Goal: Information Seeking & Learning: Learn about a topic

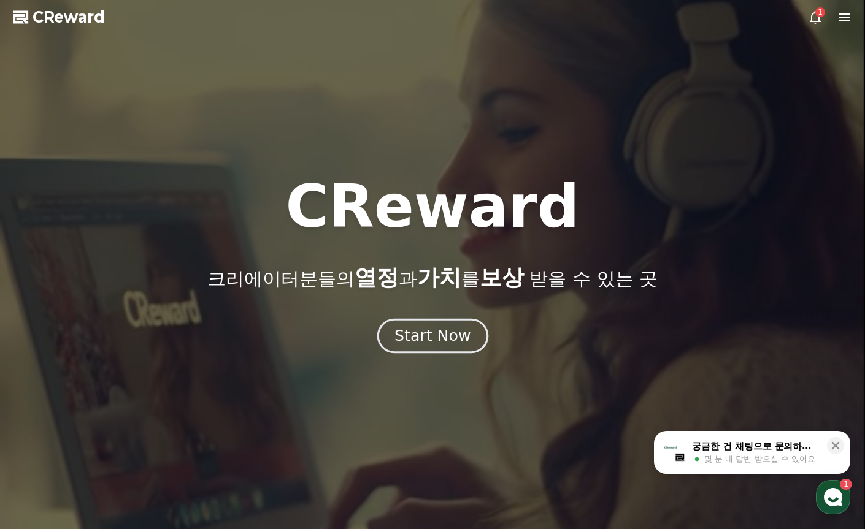
click at [435, 332] on div "Start Now" at bounding box center [432, 336] width 76 height 21
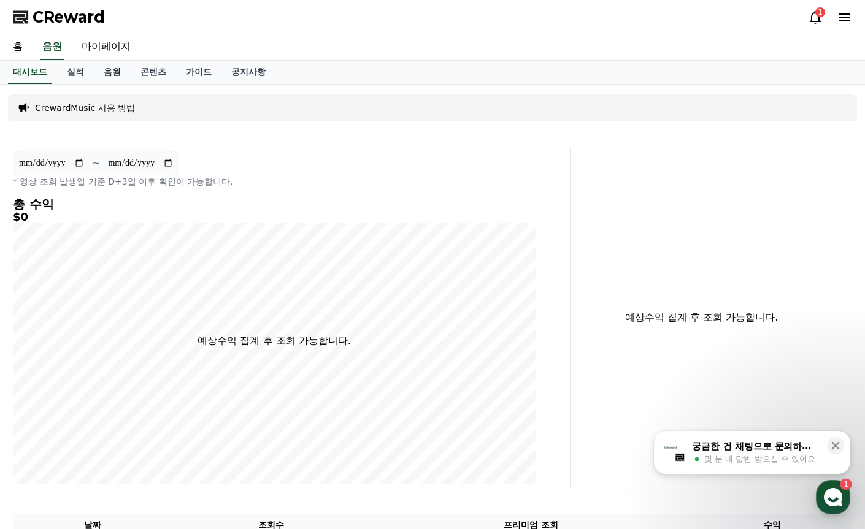
click at [124, 65] on link "음원" at bounding box center [112, 72] width 37 height 23
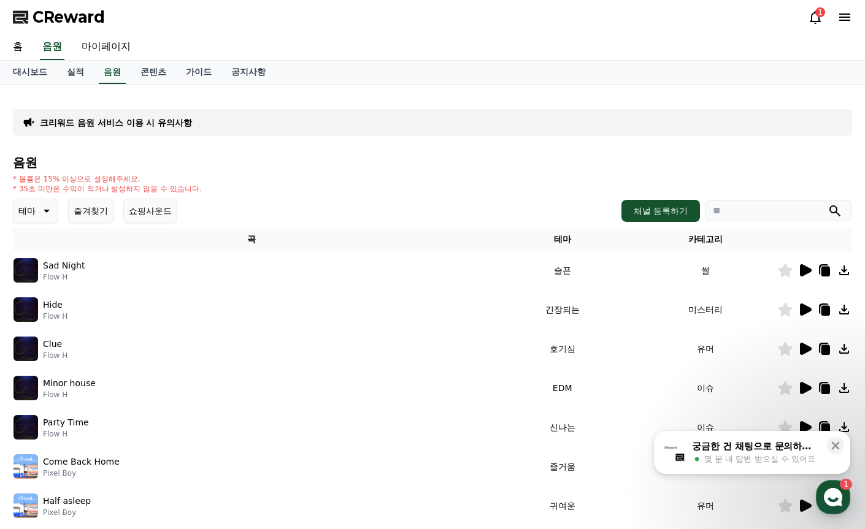
click at [761, 213] on input "search" at bounding box center [778, 211] width 147 height 21
paste input "**********"
type input "*"
click at [747, 208] on input "search" at bounding box center [778, 211] width 147 height 21
paste input "**********"
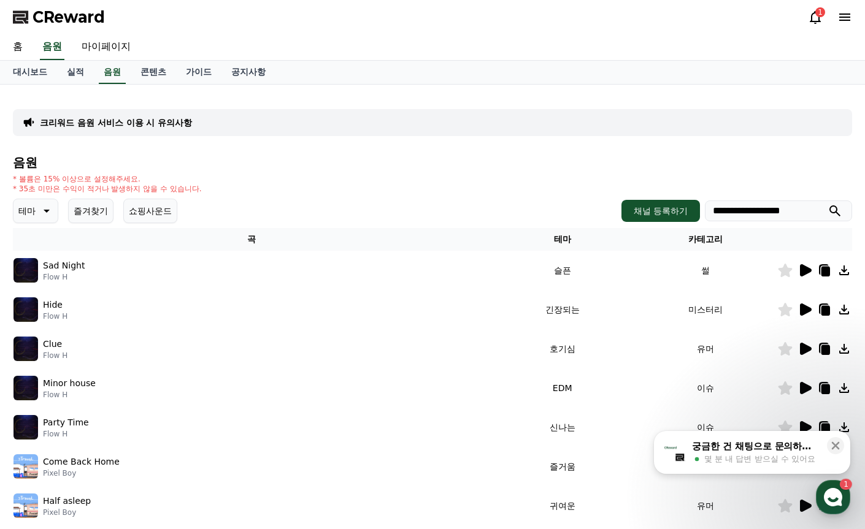
click at [840, 210] on icon "submit" at bounding box center [834, 211] width 15 height 15
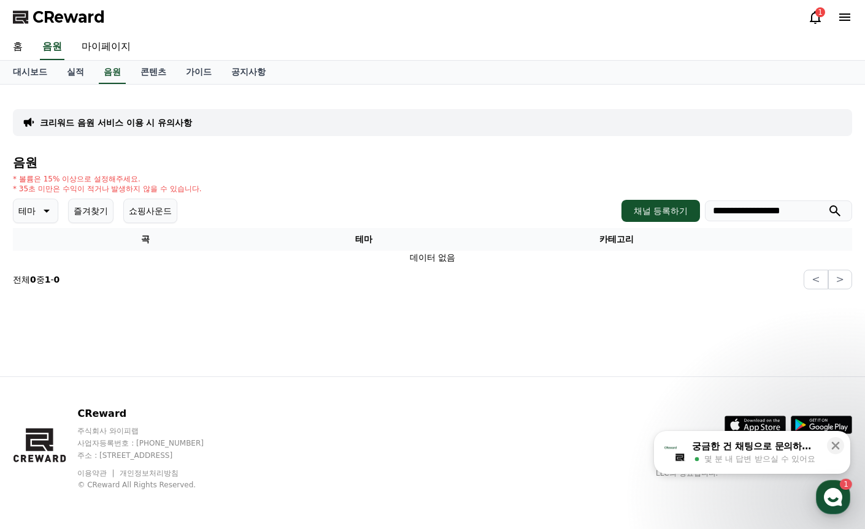
click at [799, 215] on input "**********" at bounding box center [778, 211] width 147 height 21
type input "*"
paste input "*********"
type input "********"
click at [835, 212] on icon "submit" at bounding box center [834, 211] width 15 height 15
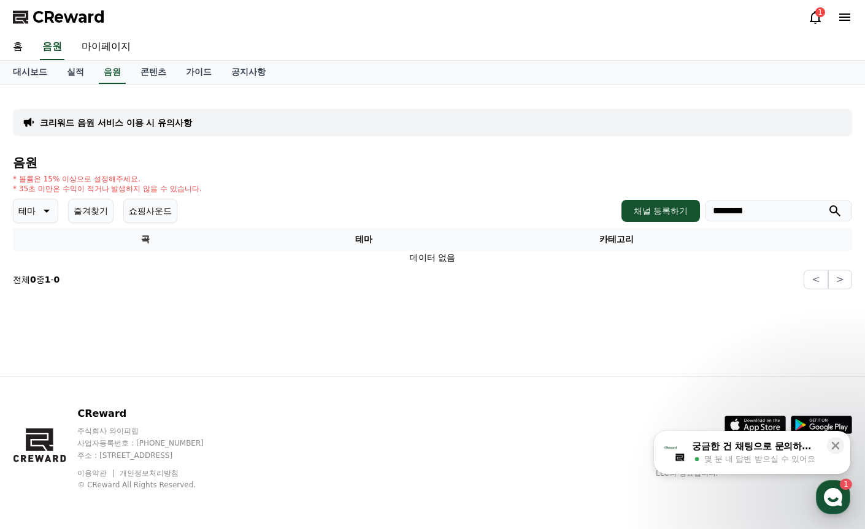
click at [835, 212] on icon "submit" at bounding box center [834, 210] width 11 height 11
click at [24, 216] on p "테마" at bounding box center [26, 210] width 17 height 17
click at [31, 264] on button "EDM" at bounding box center [29, 258] width 29 height 27
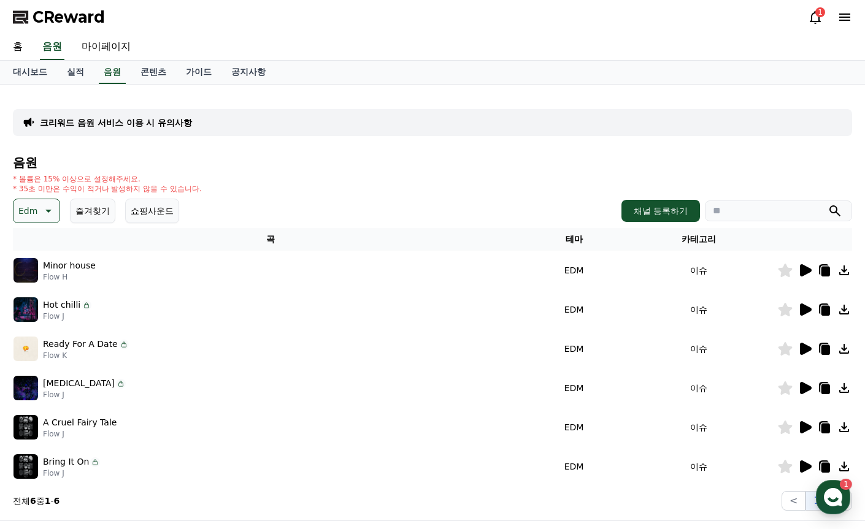
drag, startPoint x: 746, startPoint y: 204, endPoint x: 759, endPoint y: 232, distance: 30.2
click at [748, 205] on input "search" at bounding box center [778, 211] width 147 height 21
click at [827, 204] on button "submit" at bounding box center [834, 211] width 15 height 15
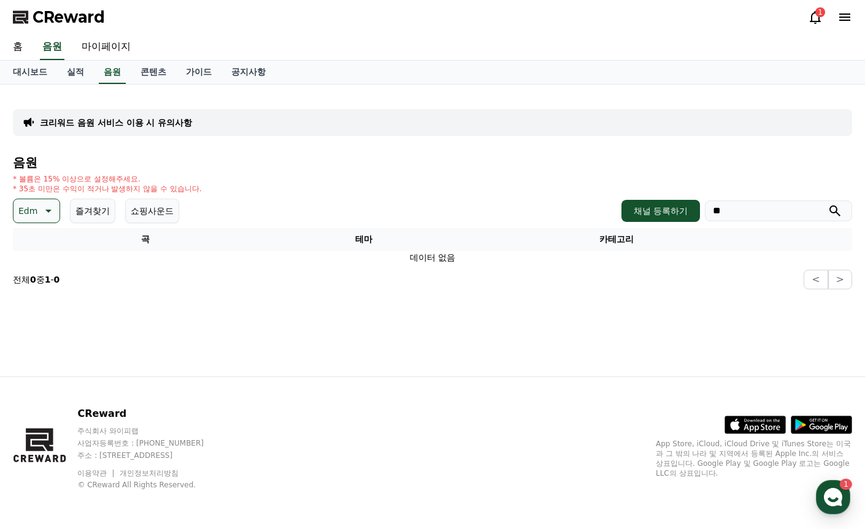
click at [787, 212] on input "**" at bounding box center [778, 211] width 147 height 21
type input "*"
click at [48, 216] on icon at bounding box center [47, 211] width 15 height 15
click at [46, 315] on div "전체 환상적인 호기심 어두운 밝은 통통튀는 신나는 반전 웅장한 드라마틱 즐거움 분위기있는 EDM 그루브 슬픈 잔잔한 귀여운 감동적인 긴장되는 …" at bounding box center [41, 239] width 53 height 633
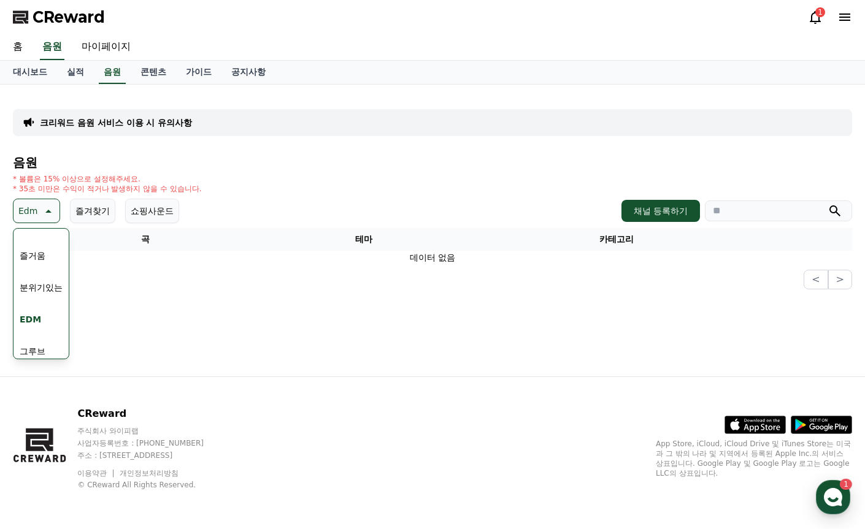
click at [37, 324] on button "EDM" at bounding box center [30, 319] width 31 height 27
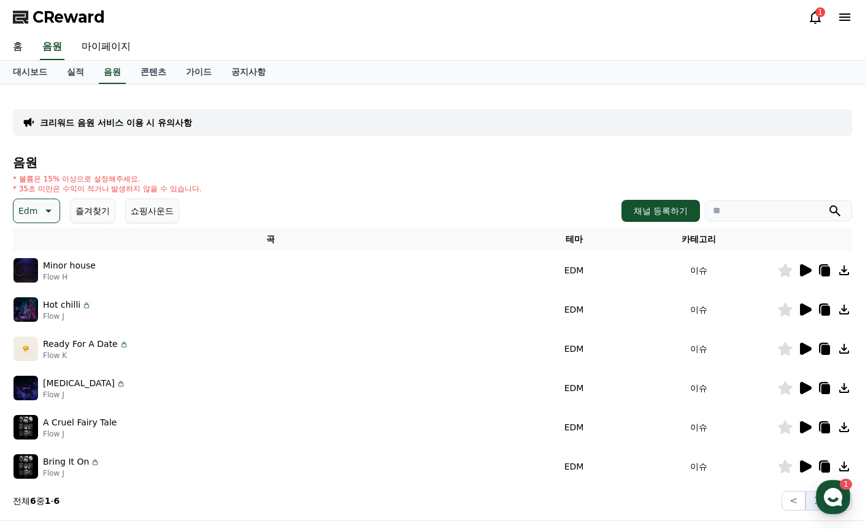
click at [805, 261] on td at bounding box center [814, 270] width 75 height 39
click at [803, 265] on icon at bounding box center [806, 270] width 12 height 12
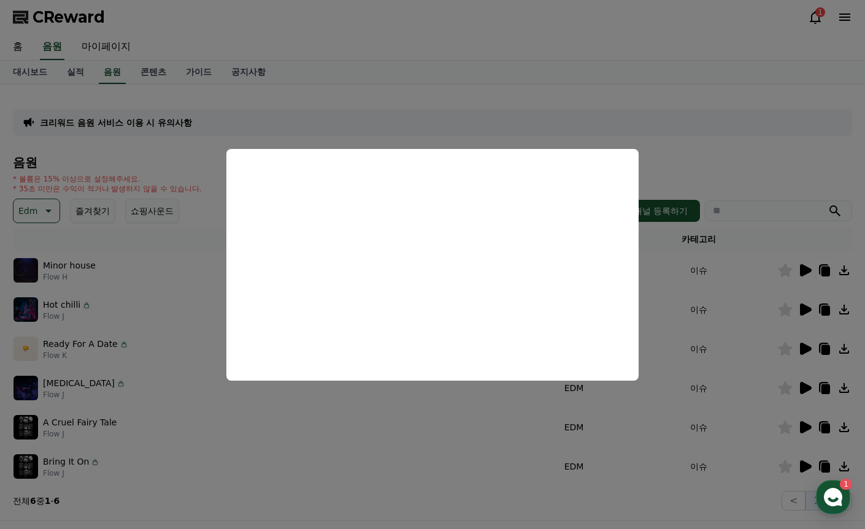
click at [803, 309] on button "close modal" at bounding box center [432, 264] width 865 height 529
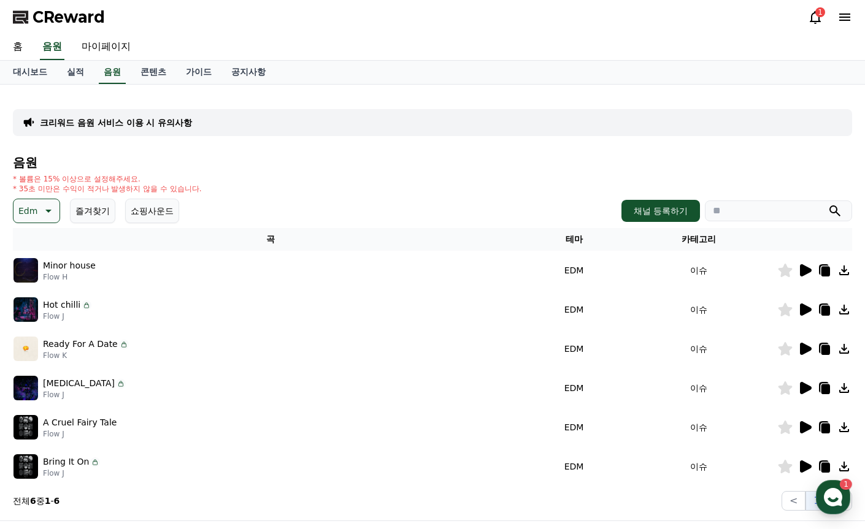
click at [804, 307] on icon at bounding box center [806, 310] width 12 height 12
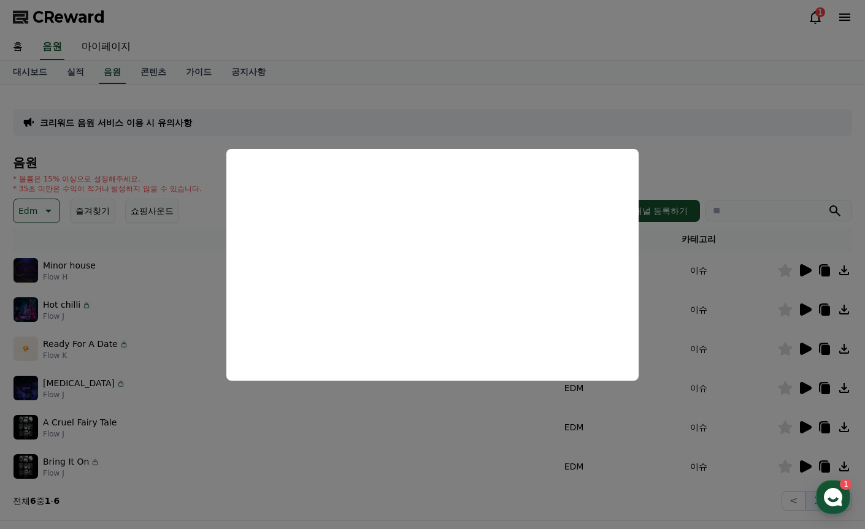
click at [800, 351] on button "close modal" at bounding box center [432, 264] width 865 height 529
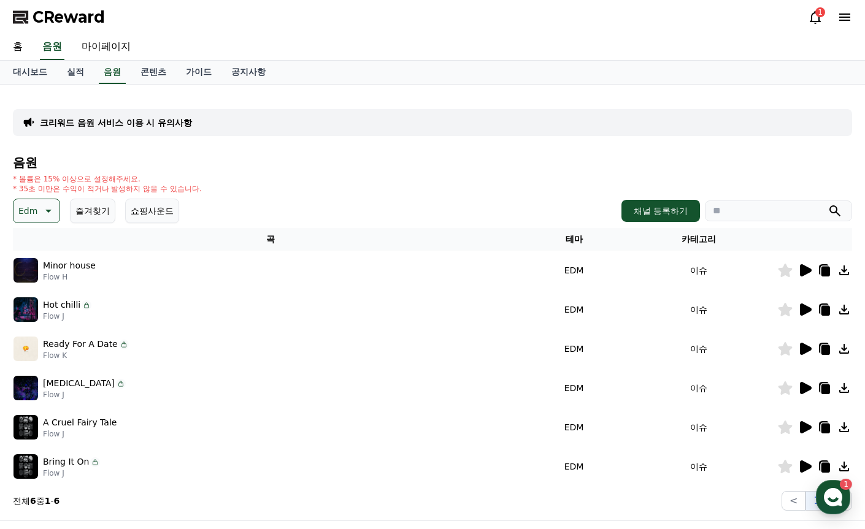
click at [804, 382] on icon at bounding box center [804, 388] width 15 height 15
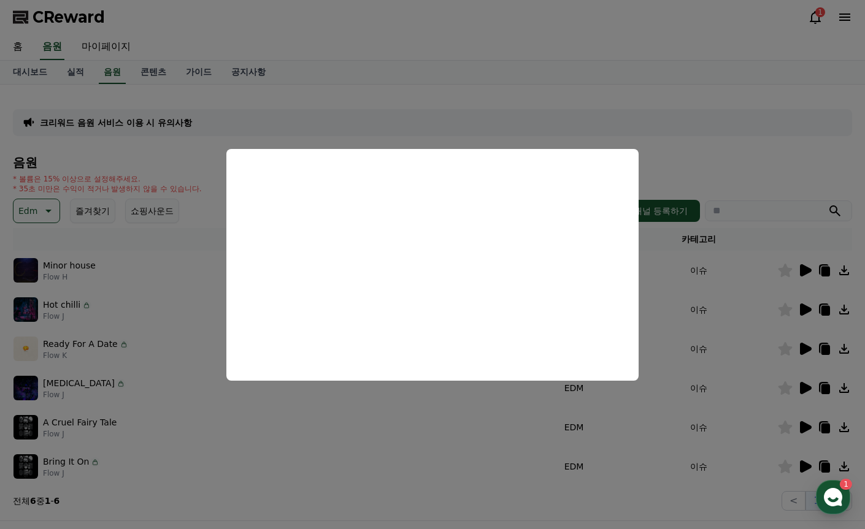
click at [48, 204] on button "close modal" at bounding box center [432, 264] width 865 height 529
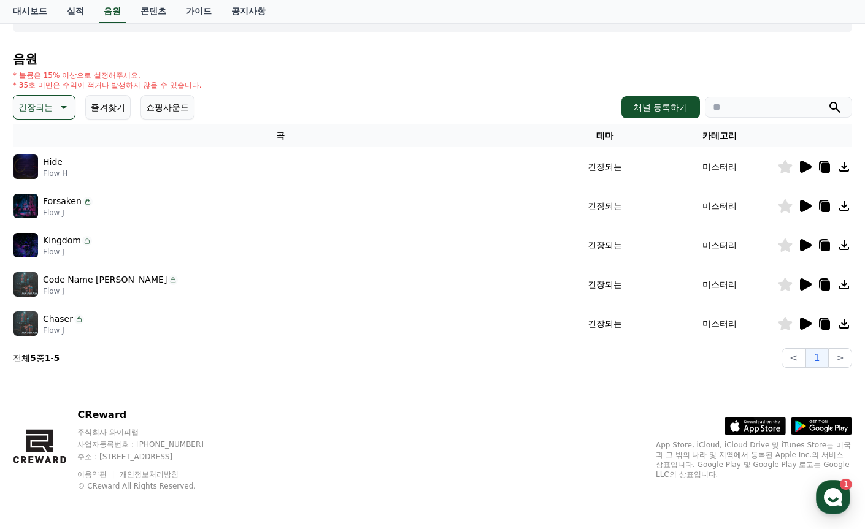
scroll to position [105, 0]
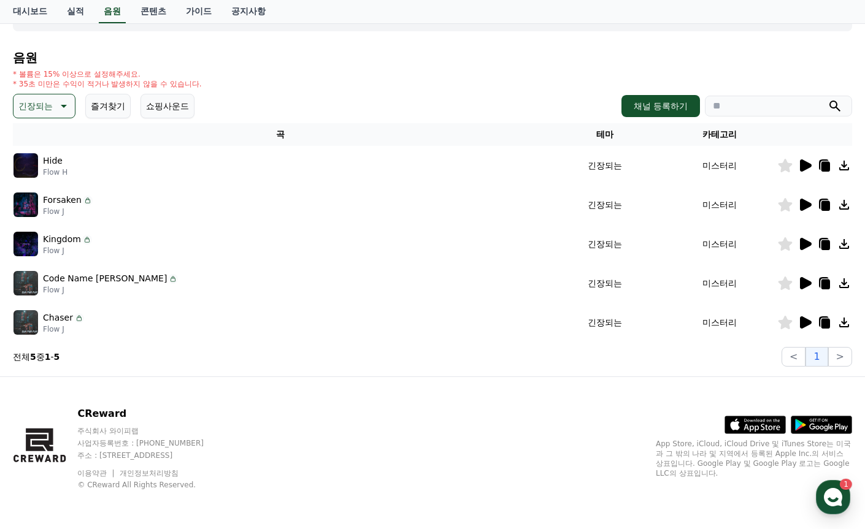
click at [808, 318] on icon at bounding box center [804, 322] width 15 height 15
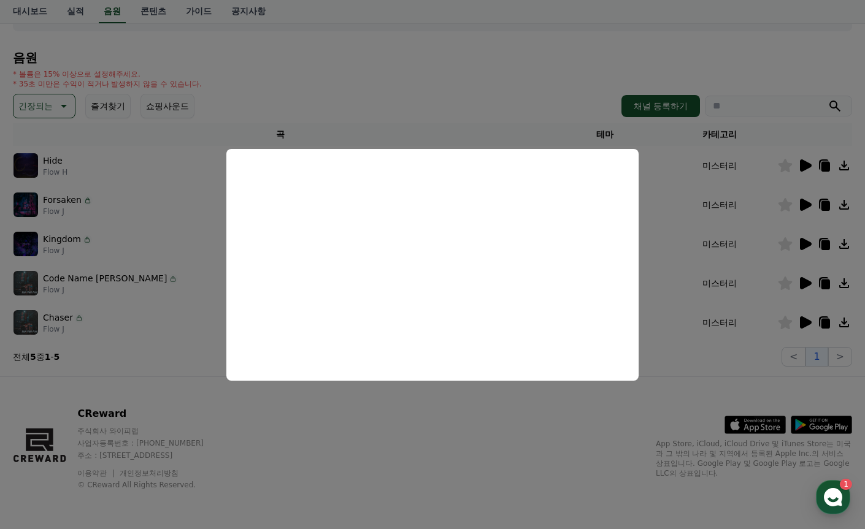
click at [44, 102] on button "close modal" at bounding box center [432, 264] width 865 height 529
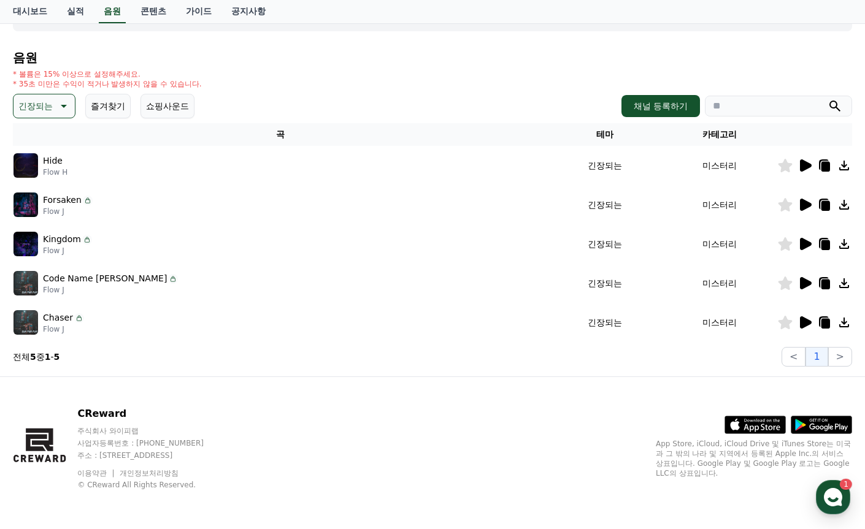
click at [67, 106] on icon at bounding box center [62, 106] width 15 height 15
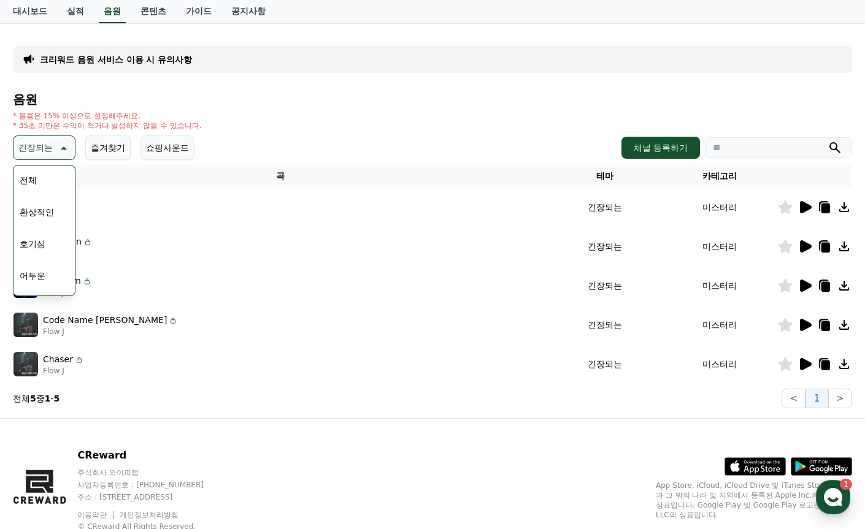
scroll to position [44, 0]
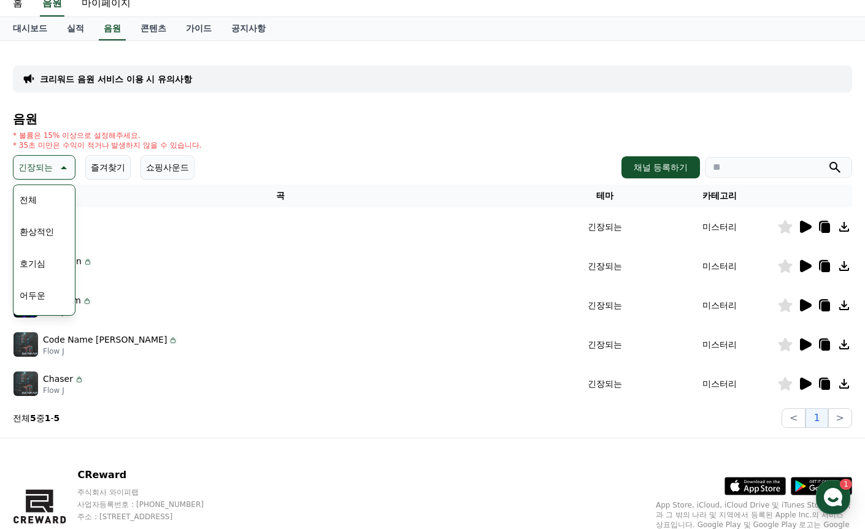
click at [41, 255] on button "호기심" at bounding box center [33, 263] width 36 height 27
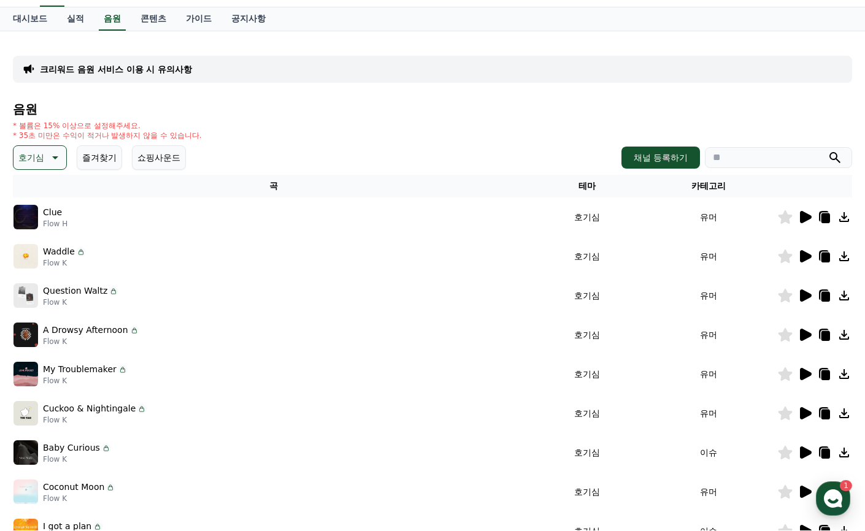
scroll to position [123, 0]
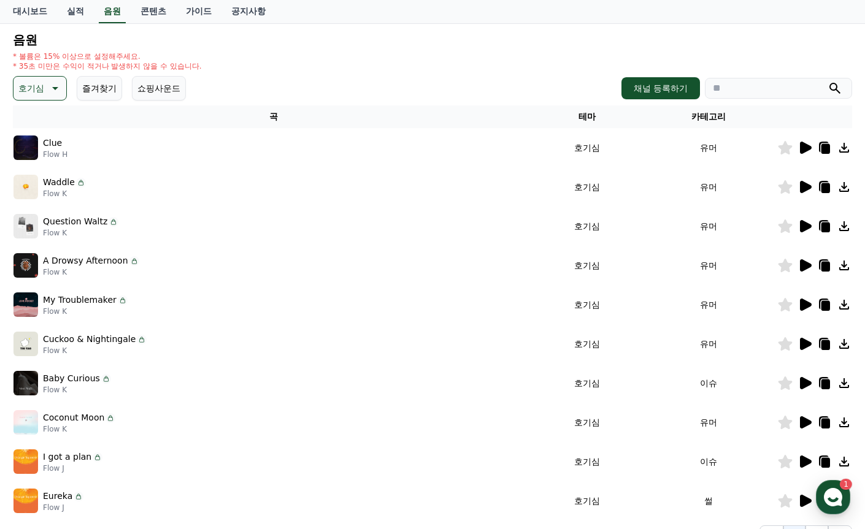
click at [800, 139] on td at bounding box center [814, 147] width 75 height 39
click at [800, 150] on icon at bounding box center [806, 148] width 12 height 12
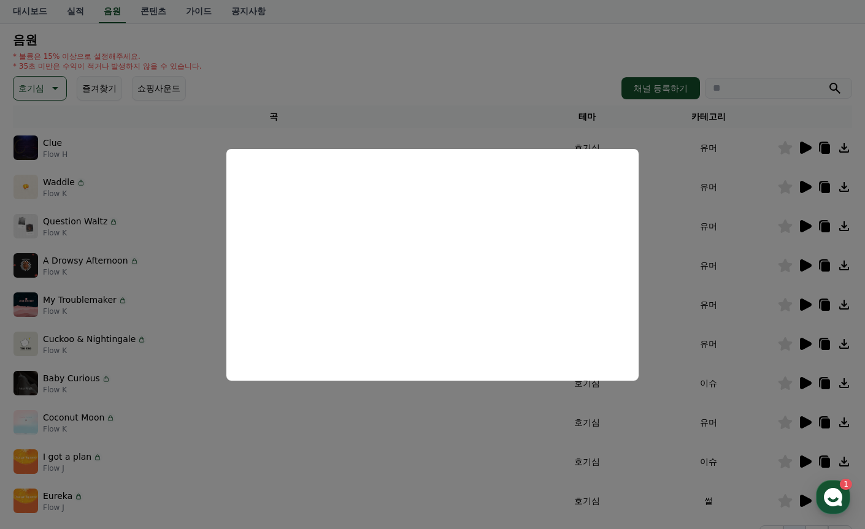
click at [802, 178] on button "close modal" at bounding box center [432, 264] width 865 height 529
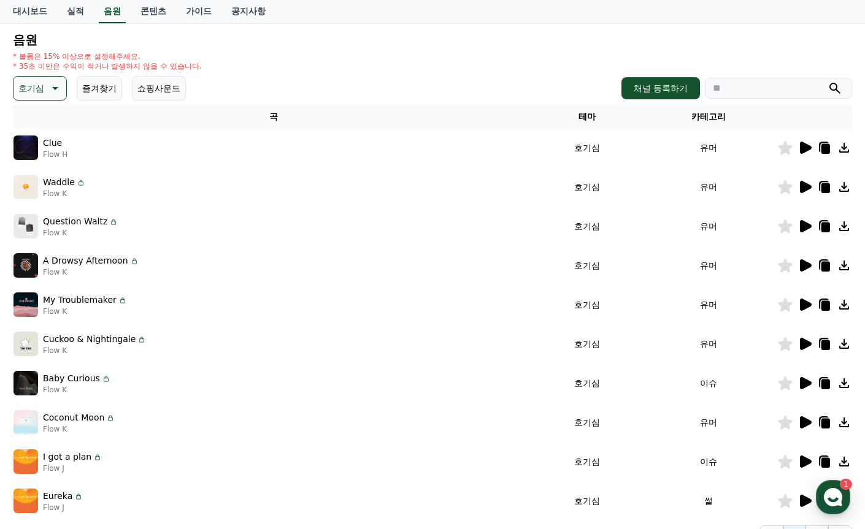
click at [803, 183] on icon at bounding box center [806, 187] width 12 height 12
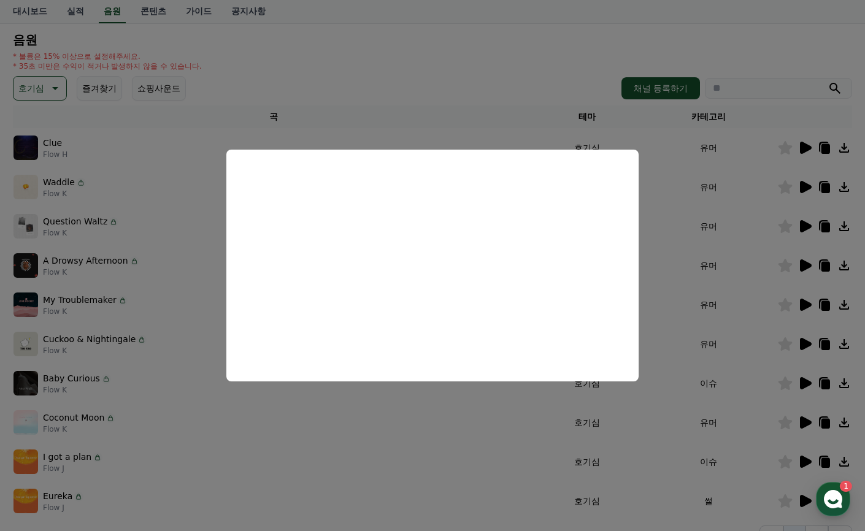
click at [60, 84] on button "close modal" at bounding box center [432, 265] width 865 height 531
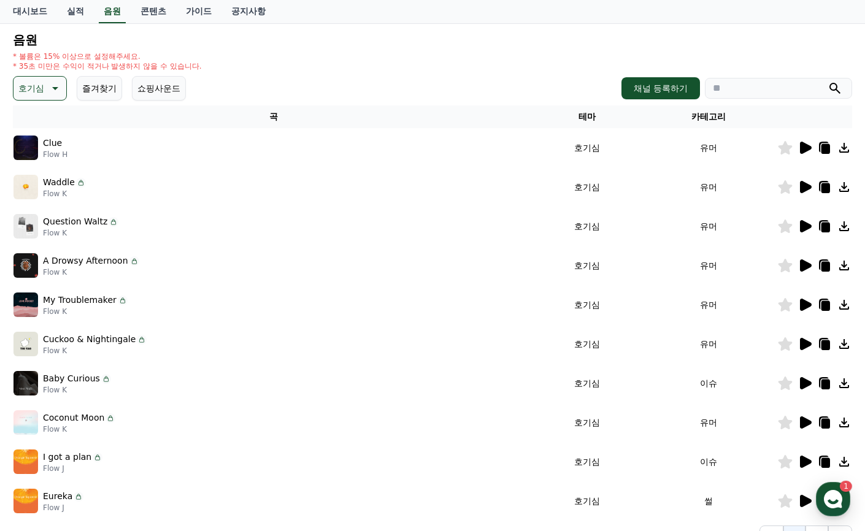
click at [59, 92] on icon at bounding box center [54, 88] width 15 height 15
click at [48, 193] on button "신나는" at bounding box center [33, 189] width 36 height 27
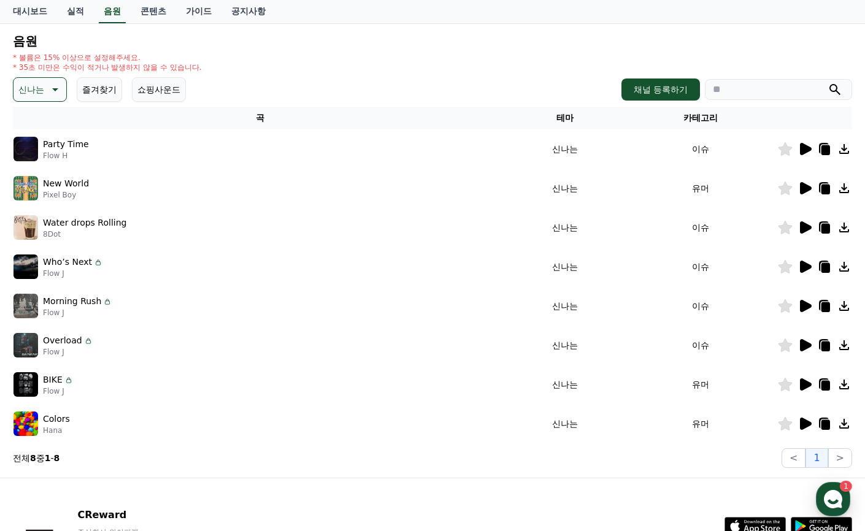
scroll to position [123, 0]
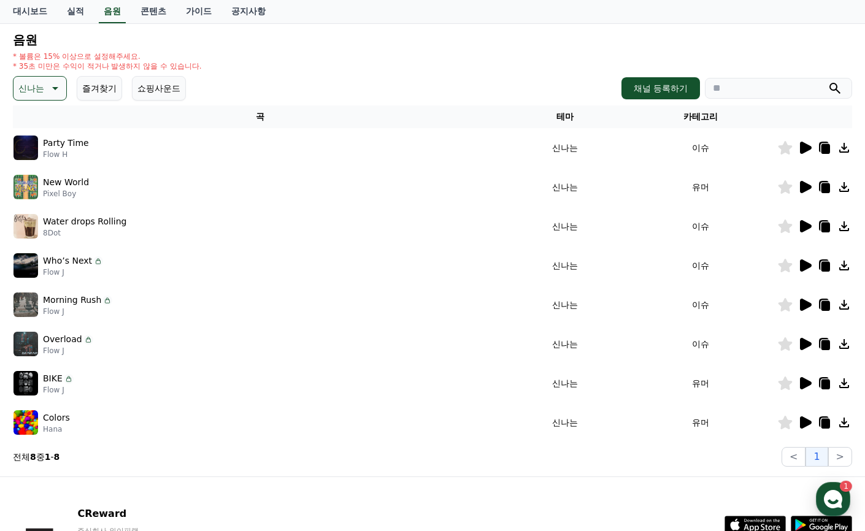
click at [804, 418] on icon at bounding box center [806, 422] width 12 height 12
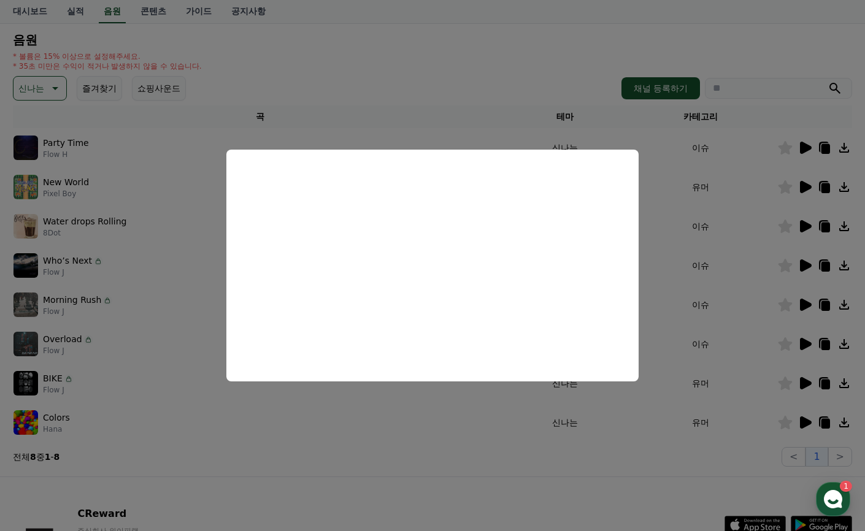
click at [802, 147] on button "close modal" at bounding box center [432, 265] width 865 height 531
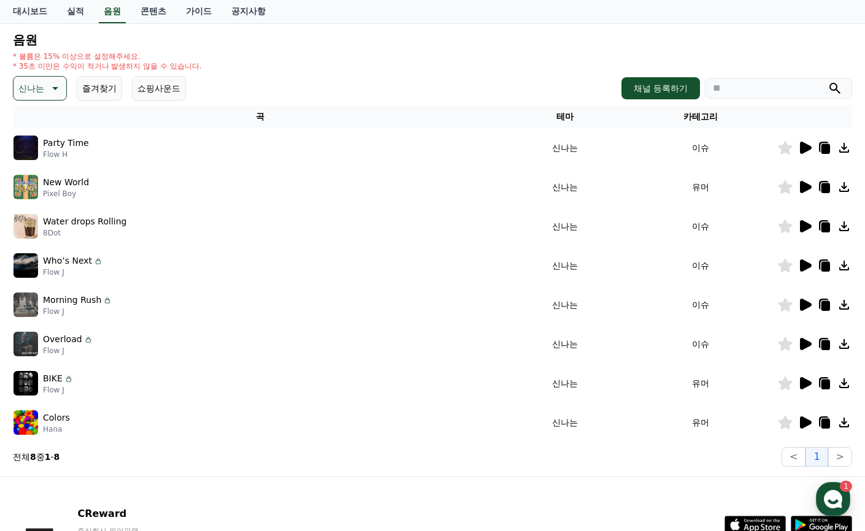
click at [806, 145] on icon at bounding box center [806, 148] width 12 height 12
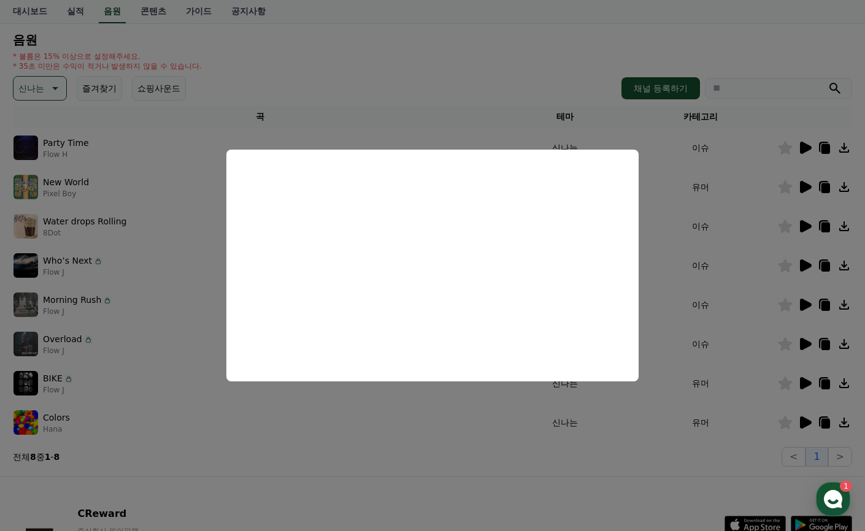
click at [799, 186] on button "close modal" at bounding box center [432, 265] width 865 height 531
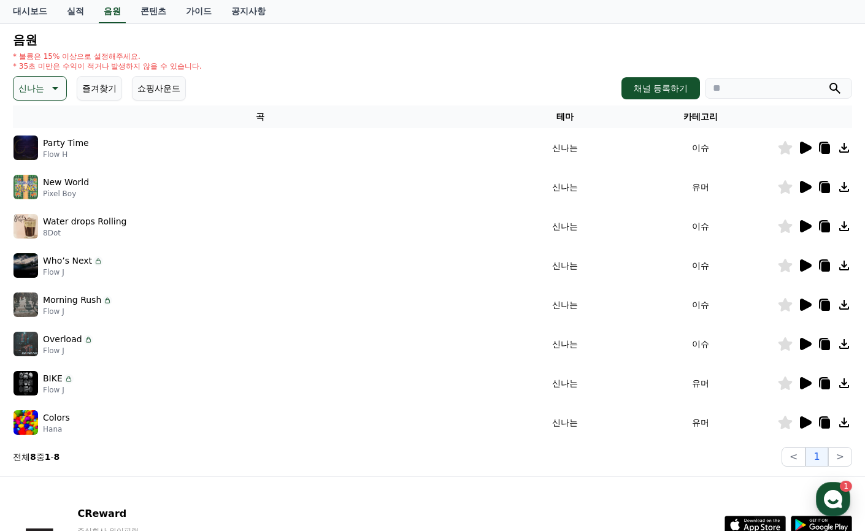
click at [799, 188] on icon at bounding box center [804, 187] width 15 height 15
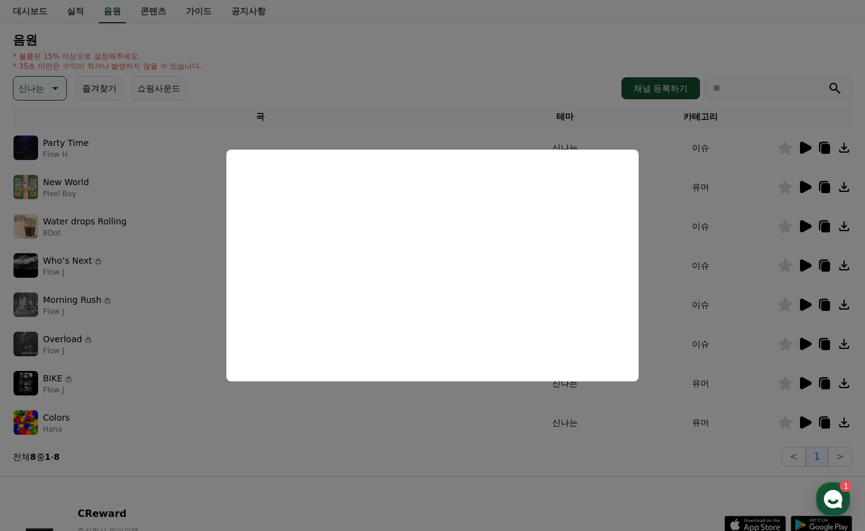
click at [802, 221] on button "close modal" at bounding box center [432, 265] width 865 height 531
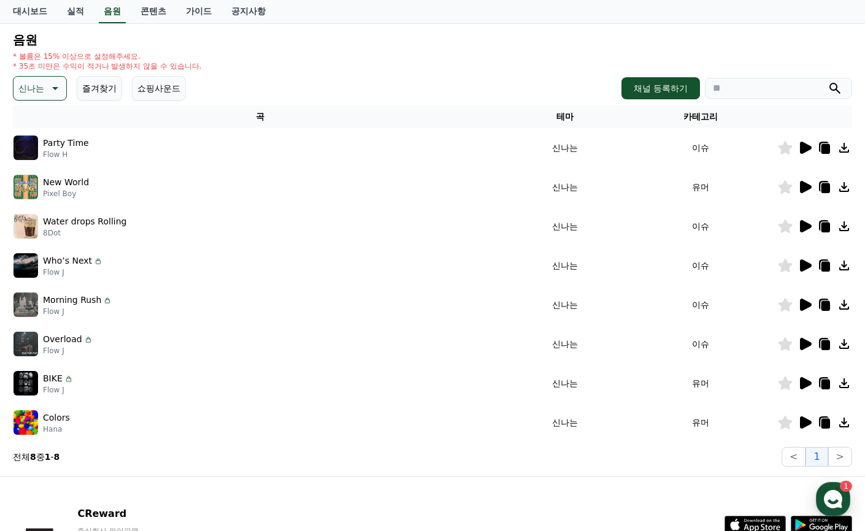
click at [799, 228] on icon at bounding box center [804, 226] width 15 height 15
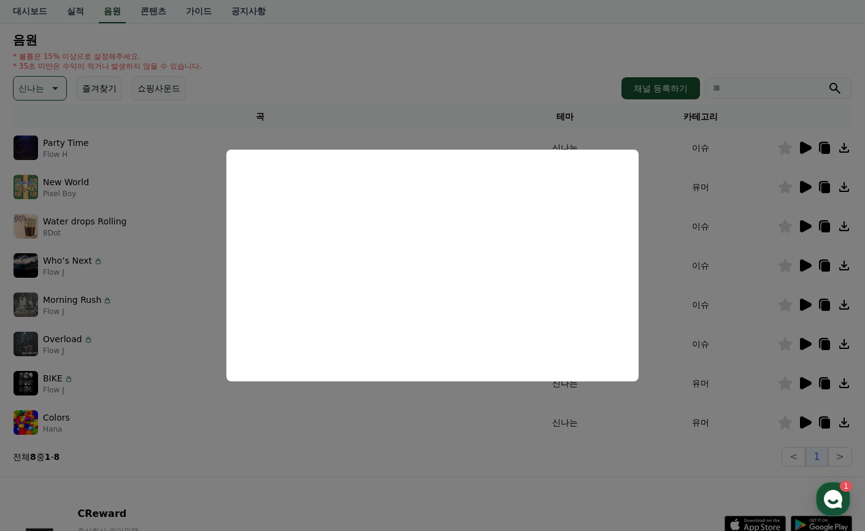
click at [800, 297] on button "close modal" at bounding box center [432, 265] width 865 height 531
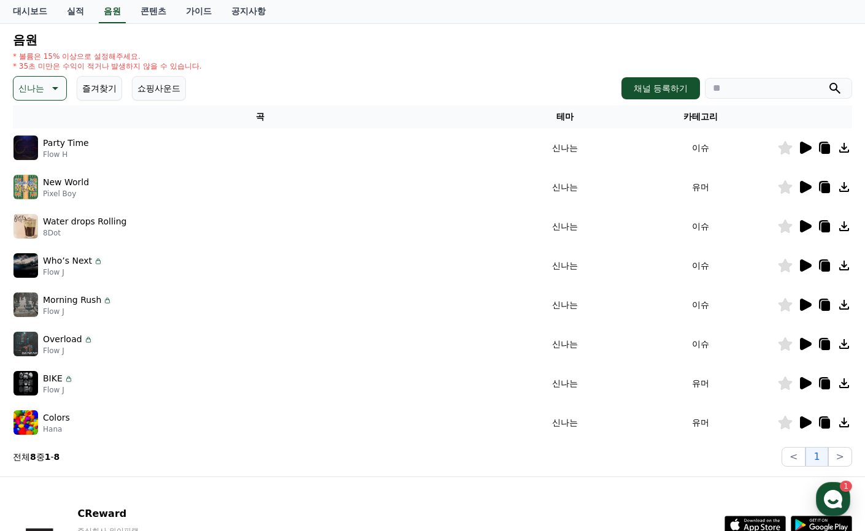
click at [805, 305] on icon at bounding box center [806, 305] width 12 height 12
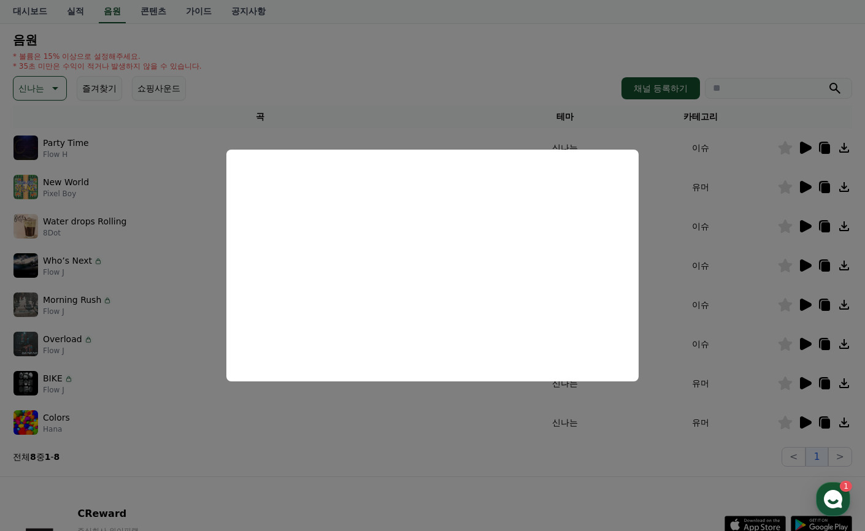
click at [806, 340] on button "close modal" at bounding box center [432, 265] width 865 height 531
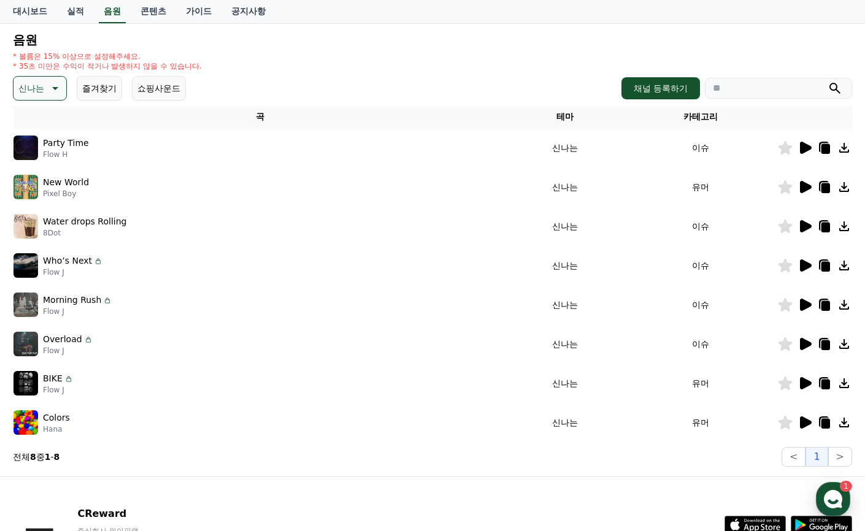
click at [805, 341] on icon at bounding box center [806, 344] width 12 height 12
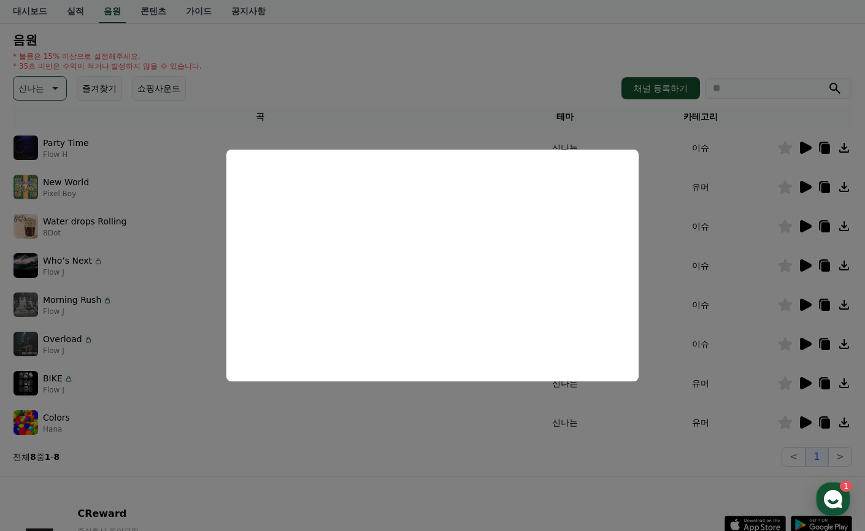
drag, startPoint x: 567, startPoint y: 418, endPoint x: 587, endPoint y: 445, distance: 34.2
click at [567, 418] on button "close modal" at bounding box center [432, 265] width 865 height 531
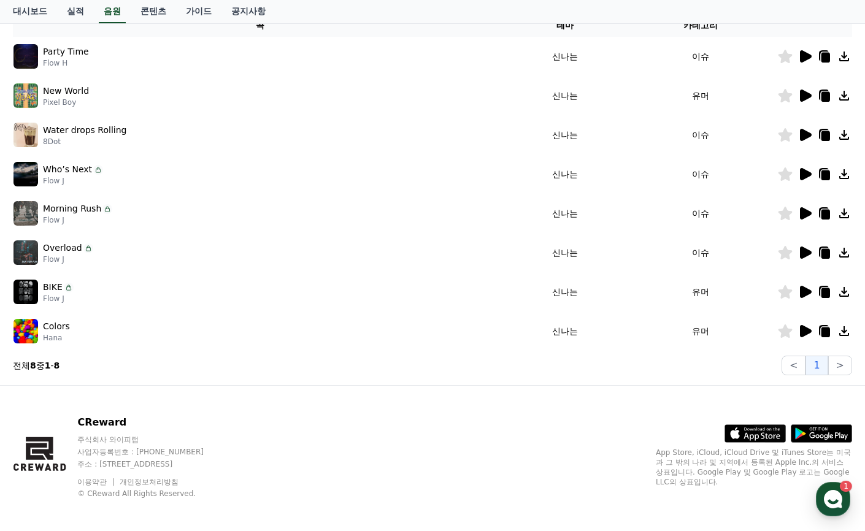
scroll to position [221, 0]
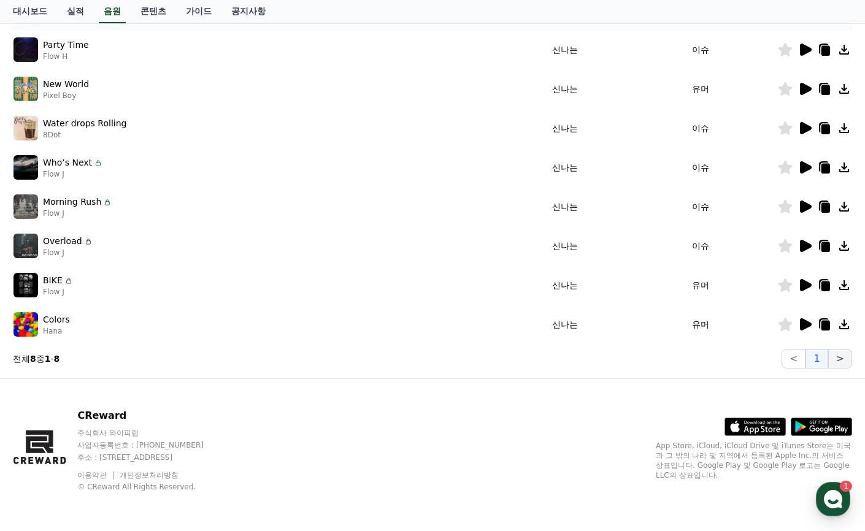
click at [846, 350] on button ">" at bounding box center [840, 359] width 24 height 20
click at [844, 359] on button ">" at bounding box center [840, 359] width 24 height 20
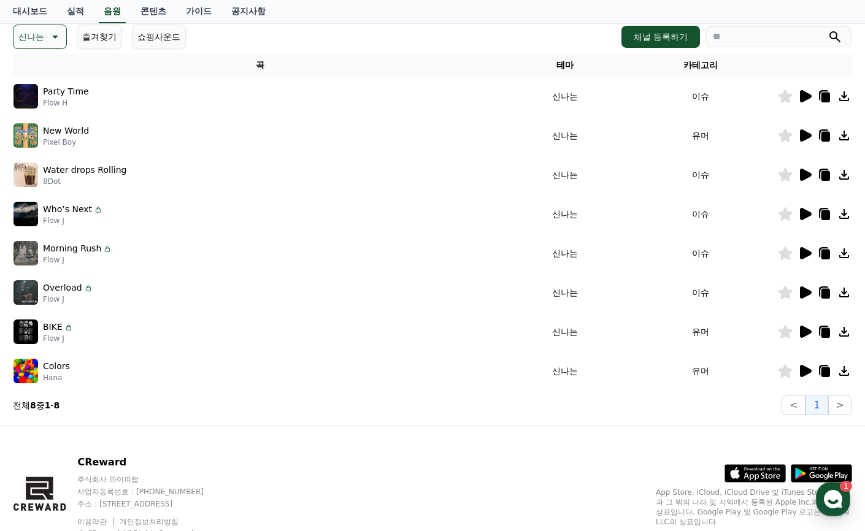
scroll to position [98, 0]
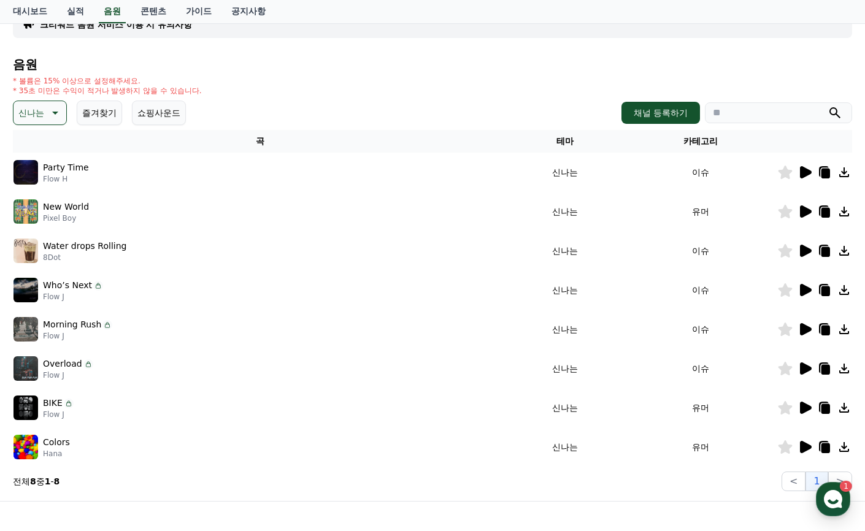
click at [806, 171] on icon at bounding box center [806, 172] width 12 height 12
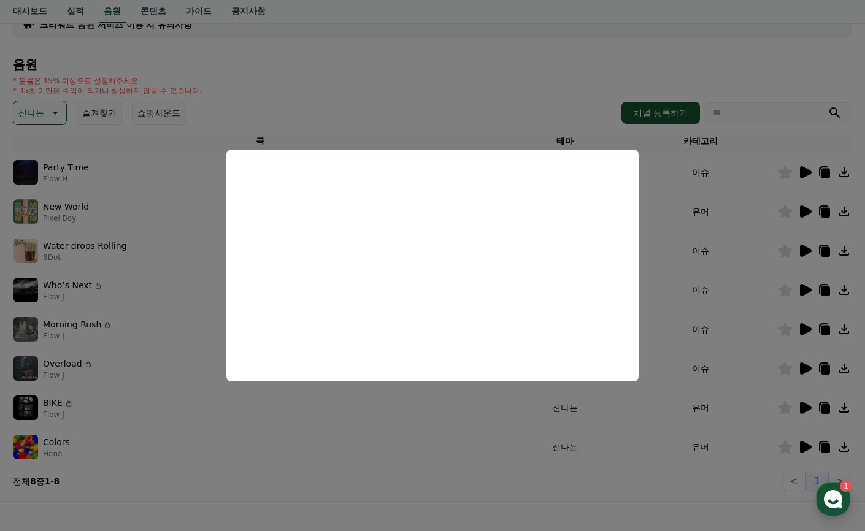
click at [266, 434] on button "close modal" at bounding box center [432, 265] width 865 height 531
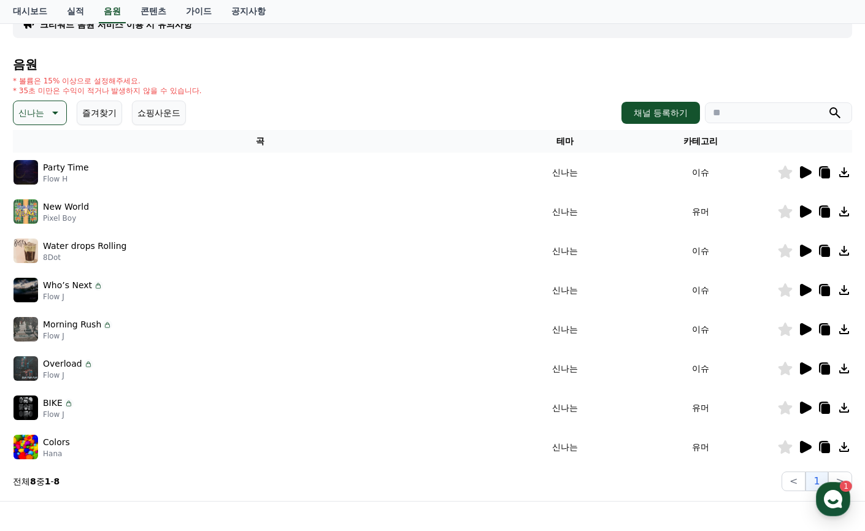
click at [59, 109] on icon at bounding box center [54, 112] width 15 height 15
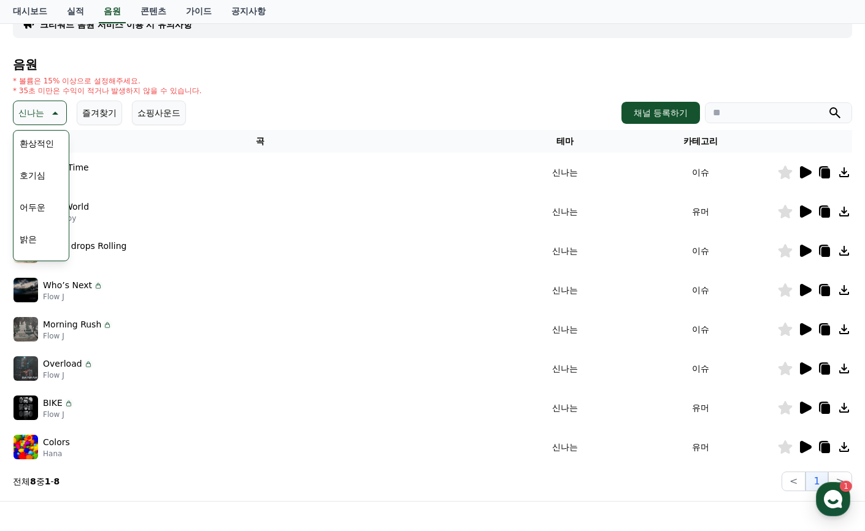
scroll to position [61, 0]
click at [41, 209] on button "밝은" at bounding box center [28, 211] width 27 height 27
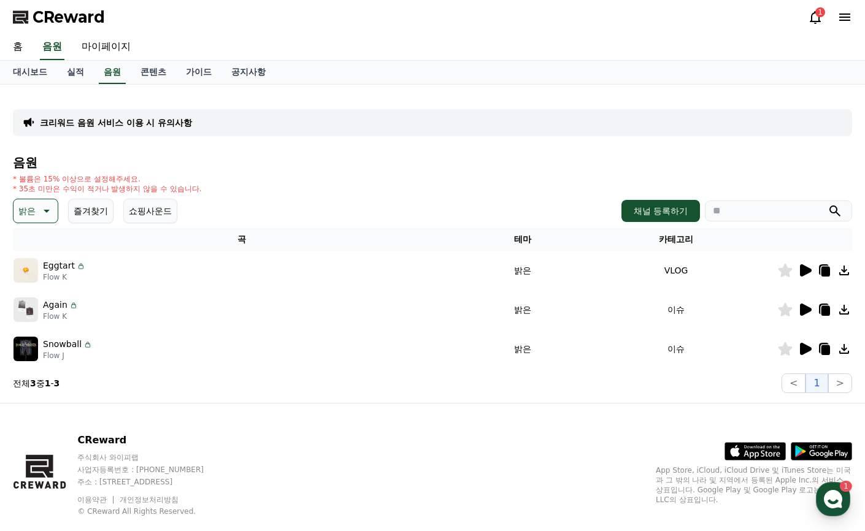
click at [805, 264] on icon at bounding box center [804, 270] width 15 height 15
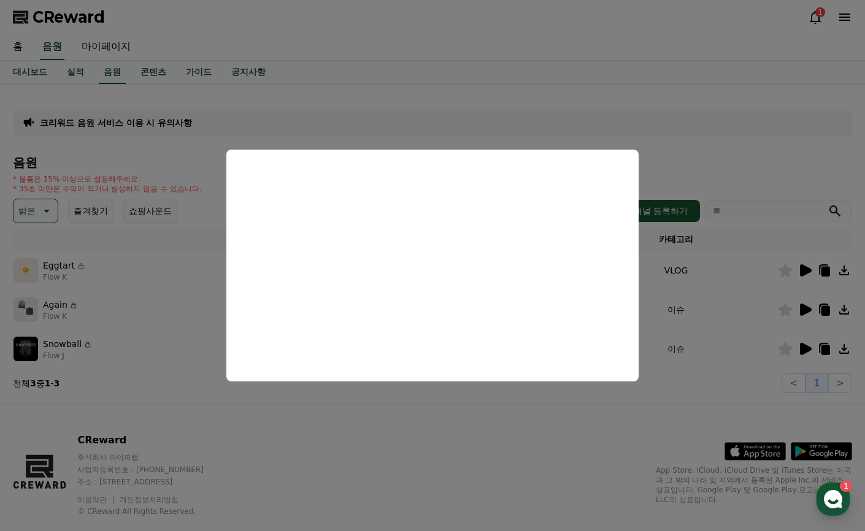
click at [803, 309] on button "close modal" at bounding box center [432, 265] width 865 height 531
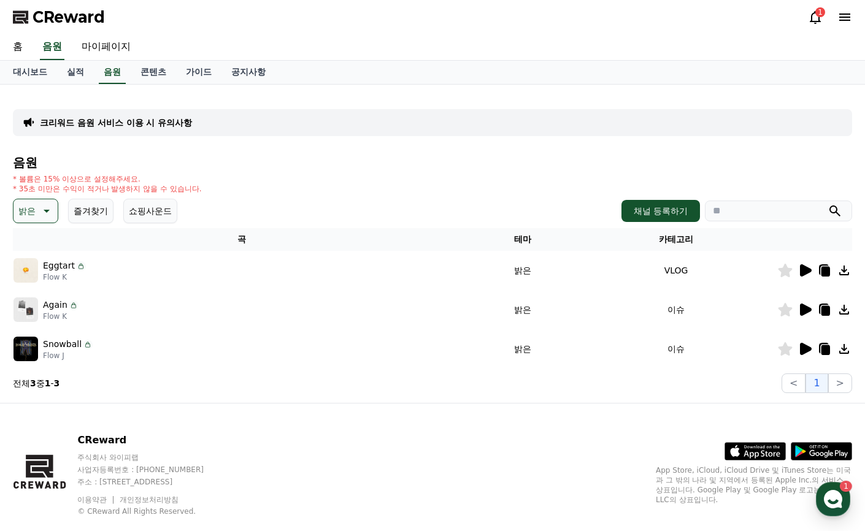
click at [794, 312] on div at bounding box center [815, 309] width 74 height 15
click at [807, 307] on icon at bounding box center [806, 310] width 12 height 12
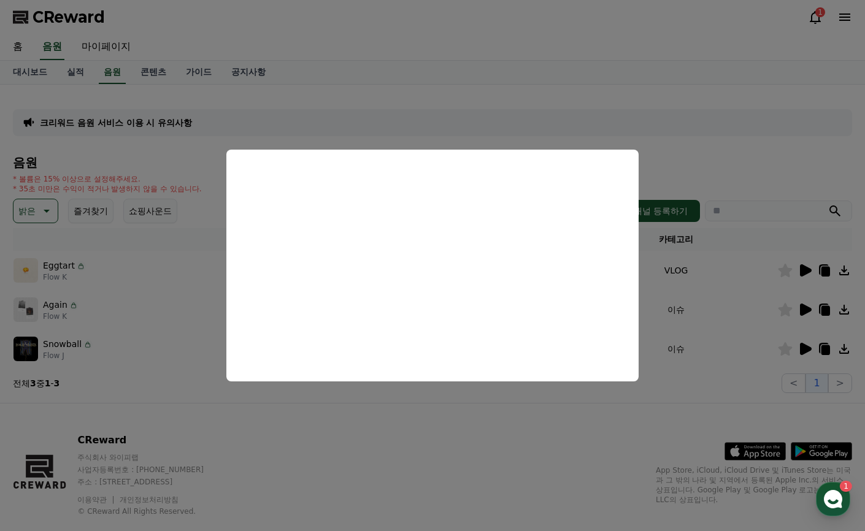
click at [802, 345] on button "close modal" at bounding box center [432, 265] width 865 height 531
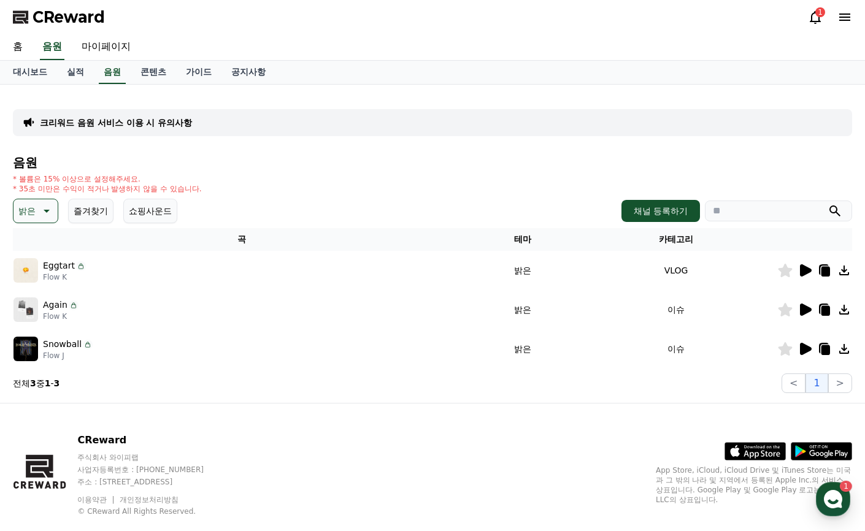
click at [807, 347] on icon at bounding box center [806, 349] width 12 height 12
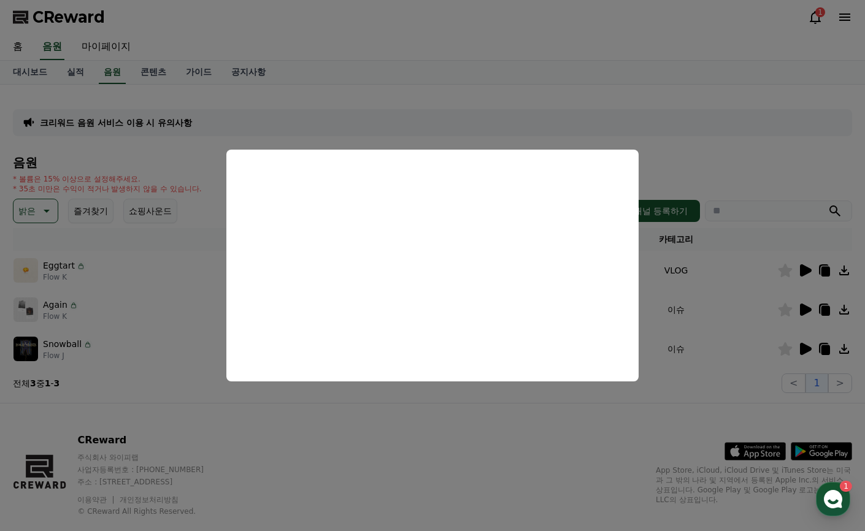
click at [553, 129] on button "close modal" at bounding box center [432, 265] width 865 height 531
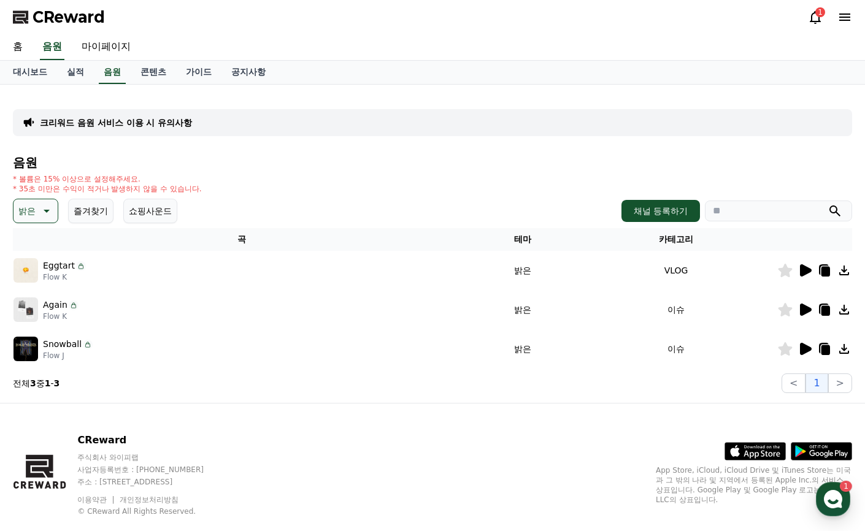
click at [37, 209] on button "밝은" at bounding box center [35, 211] width 45 height 25
click at [36, 278] on button "통통튀는" at bounding box center [37, 280] width 44 height 27
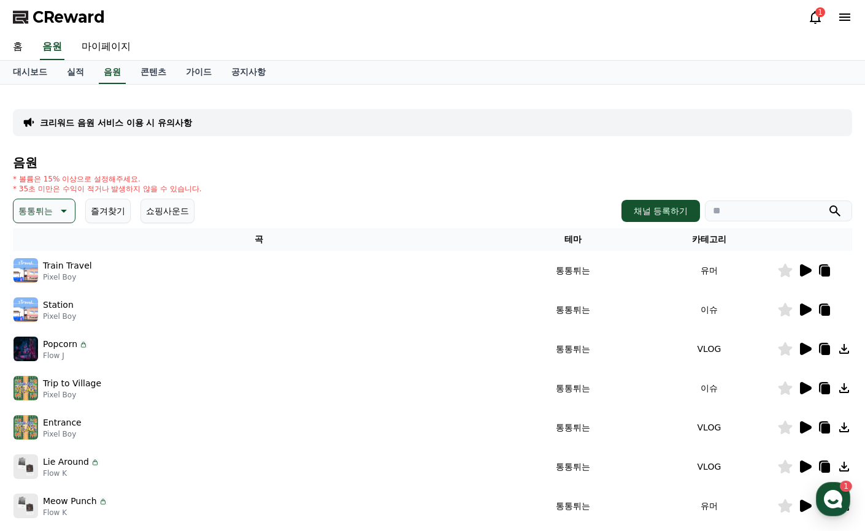
click at [805, 272] on icon at bounding box center [806, 270] width 12 height 12
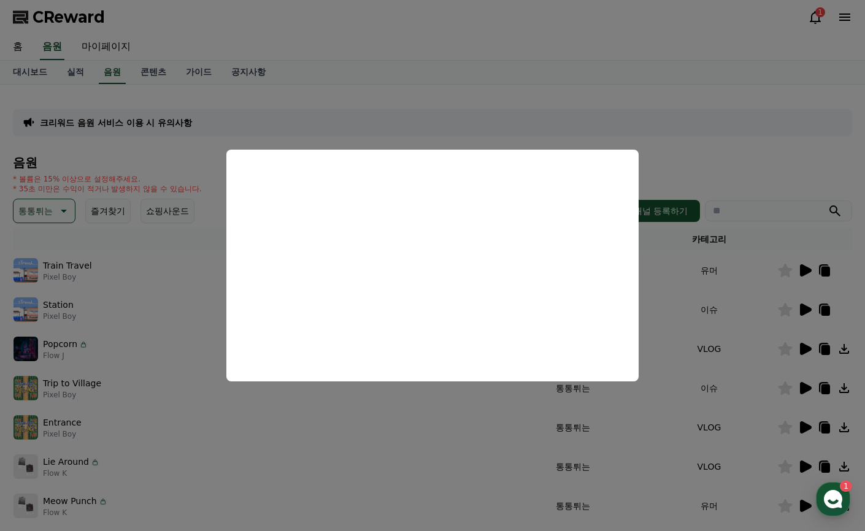
click at [804, 303] on button "close modal" at bounding box center [432, 265] width 865 height 531
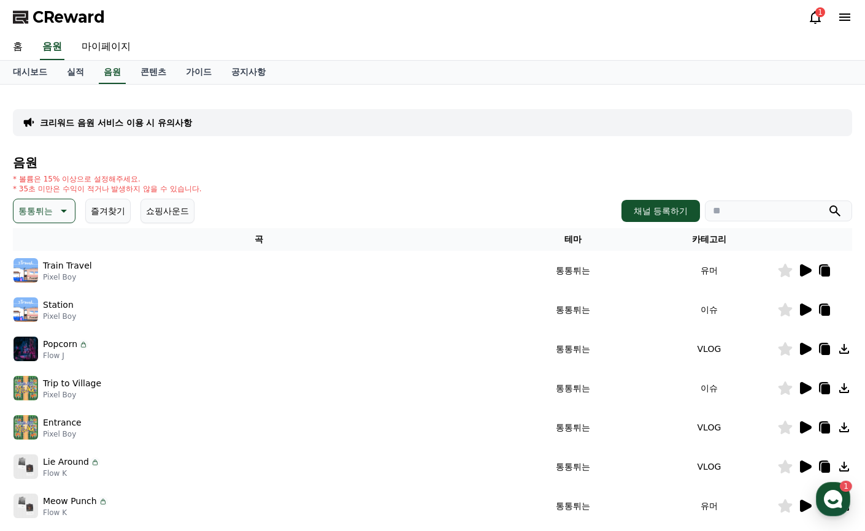
click at [802, 303] on icon at bounding box center [804, 309] width 15 height 15
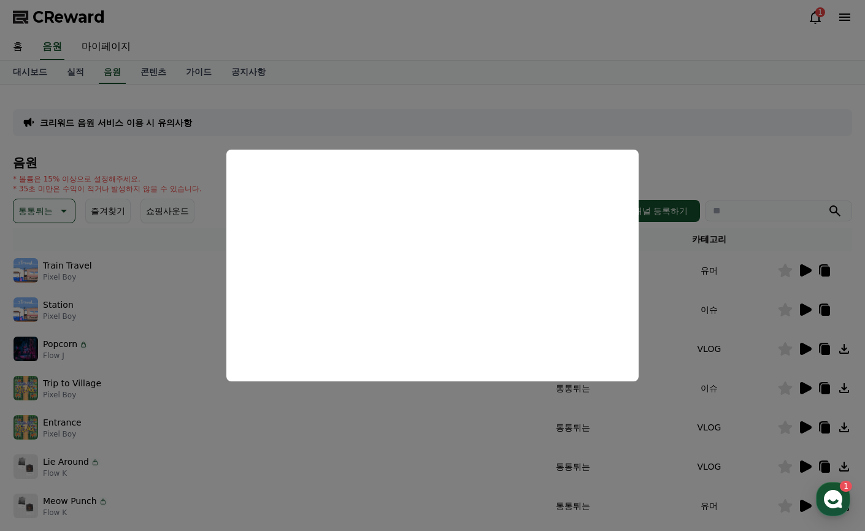
click at [802, 350] on button "close modal" at bounding box center [432, 265] width 865 height 531
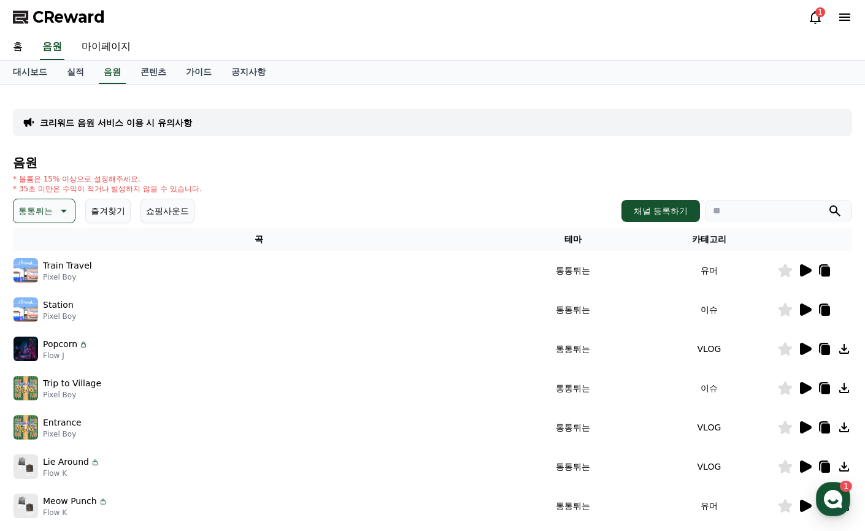
click at [799, 350] on icon at bounding box center [804, 349] width 15 height 15
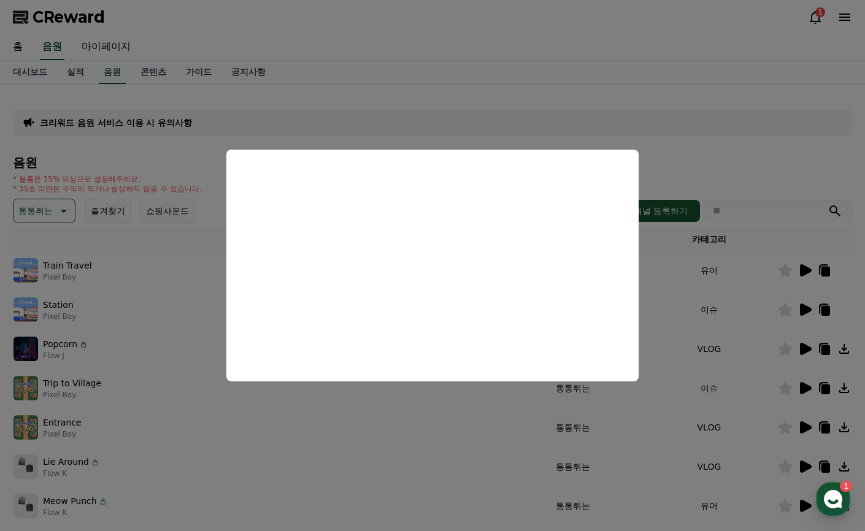
click at [800, 387] on button "close modal" at bounding box center [432, 265] width 865 height 531
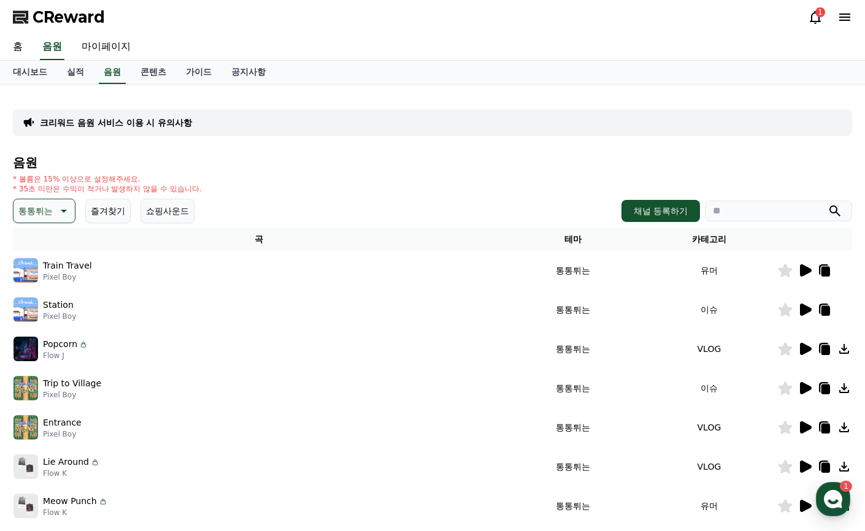
click at [800, 386] on icon at bounding box center [806, 388] width 12 height 12
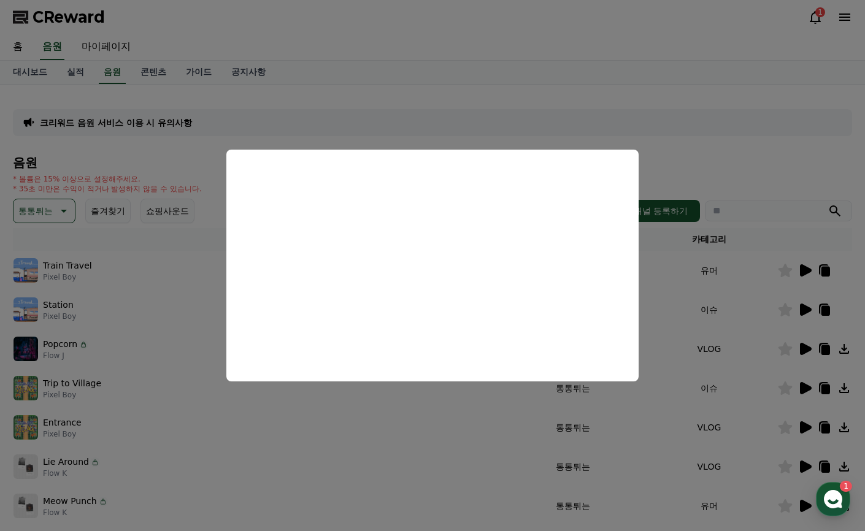
click at [804, 462] on button "close modal" at bounding box center [432, 265] width 865 height 531
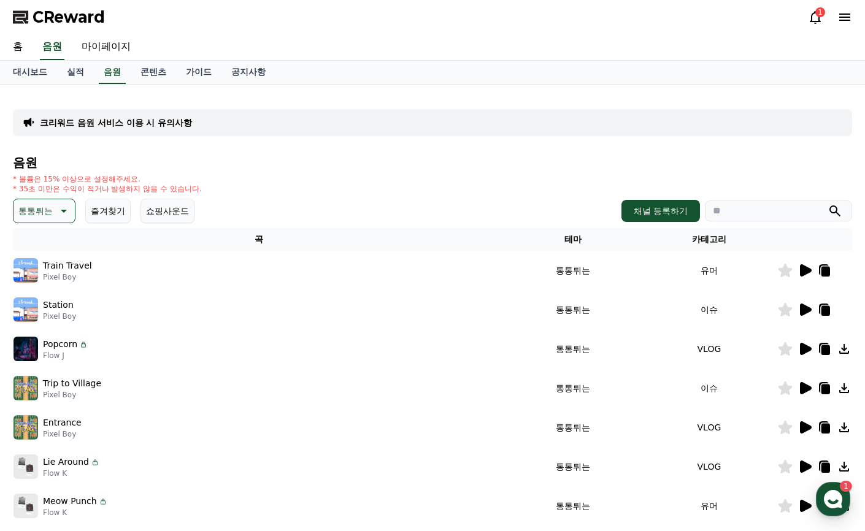
click at [804, 466] on icon at bounding box center [806, 467] width 12 height 12
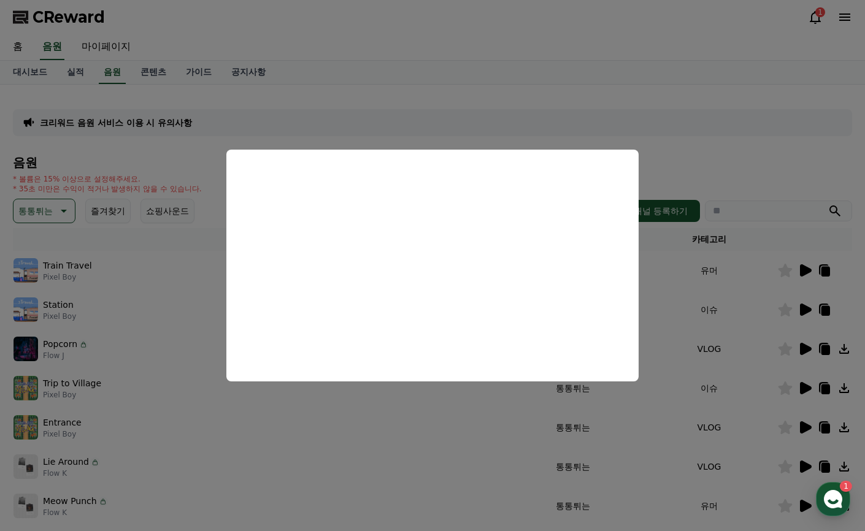
click at [800, 504] on button "close modal" at bounding box center [432, 265] width 865 height 531
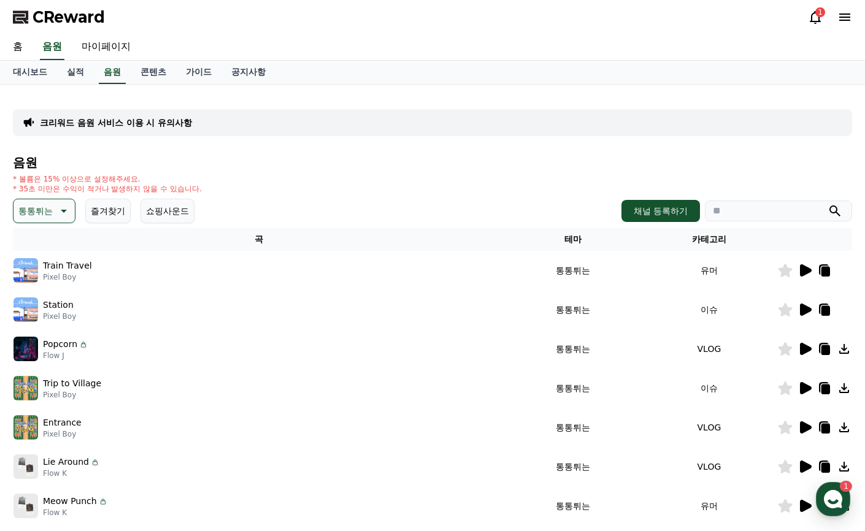
click at [803, 501] on td at bounding box center [814, 505] width 75 height 39
click at [803, 509] on icon at bounding box center [806, 506] width 12 height 12
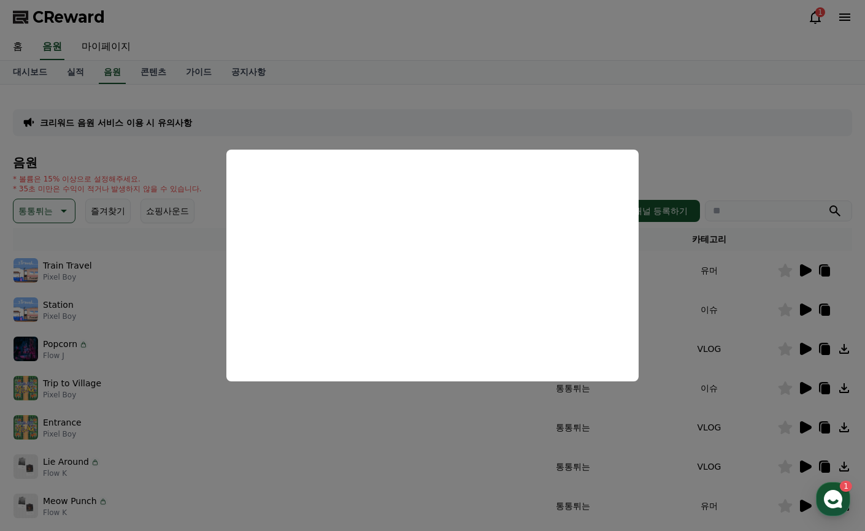
click at [412, 93] on button "close modal" at bounding box center [432, 265] width 865 height 531
